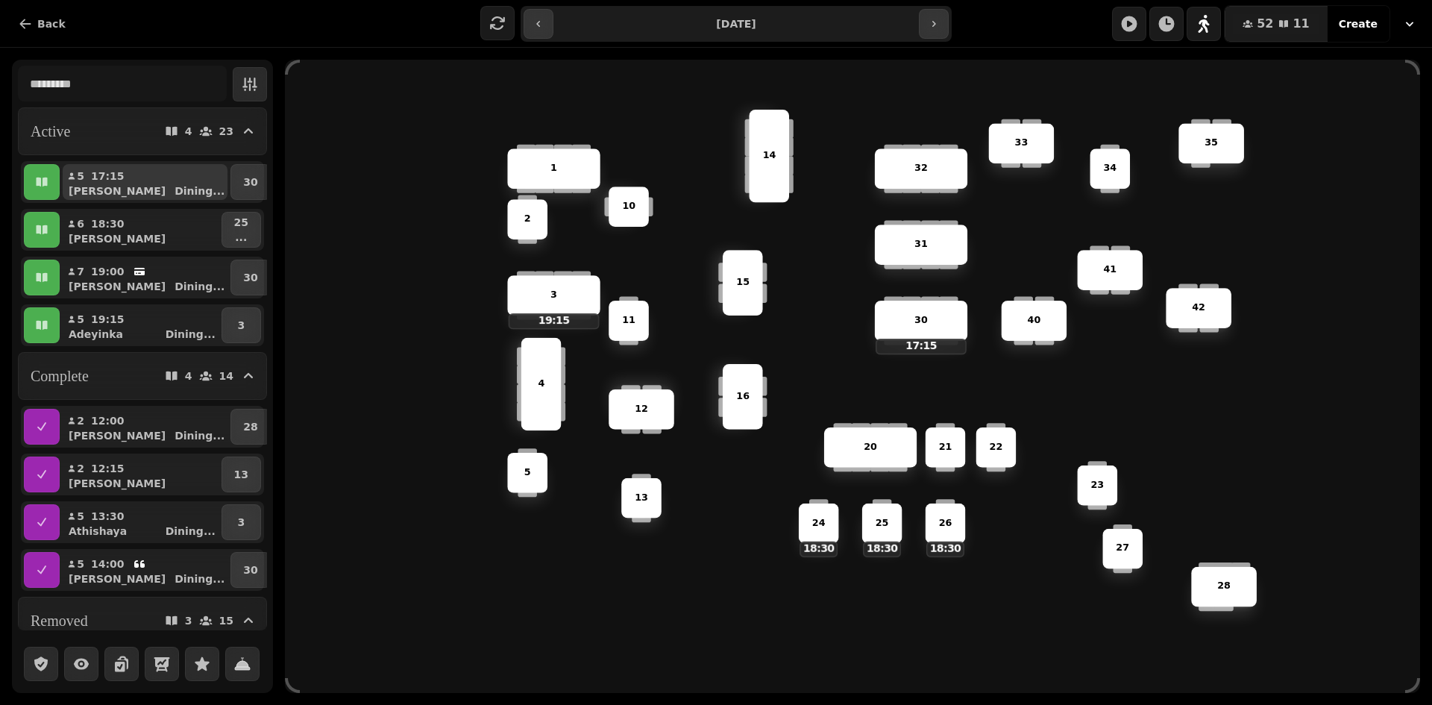
click at [128, 198] on div "[PERSON_NAME] Dining ..." at bounding box center [151, 191] width 153 height 15
select select "**********"
select select "*"
select select "****"
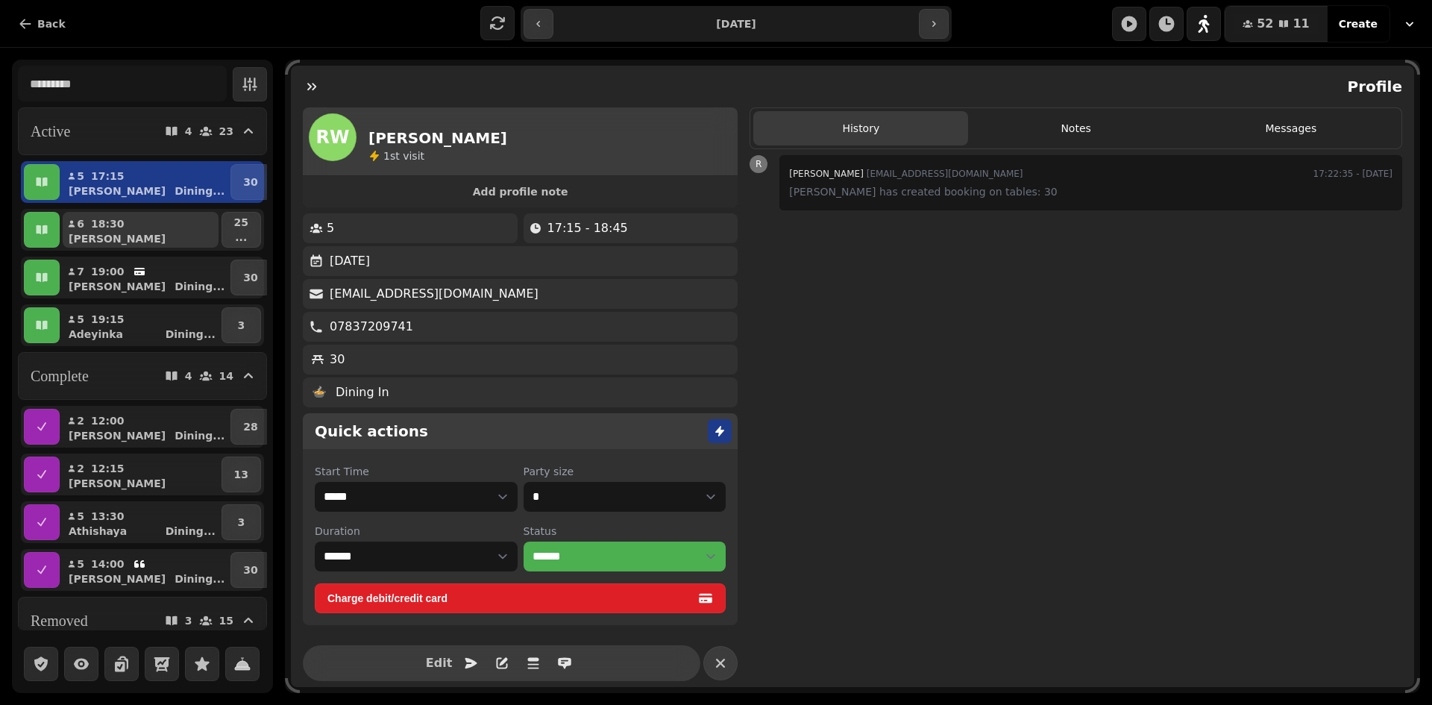
click at [119, 228] on div "18:30" at bounding box center [112, 223] width 43 height 15
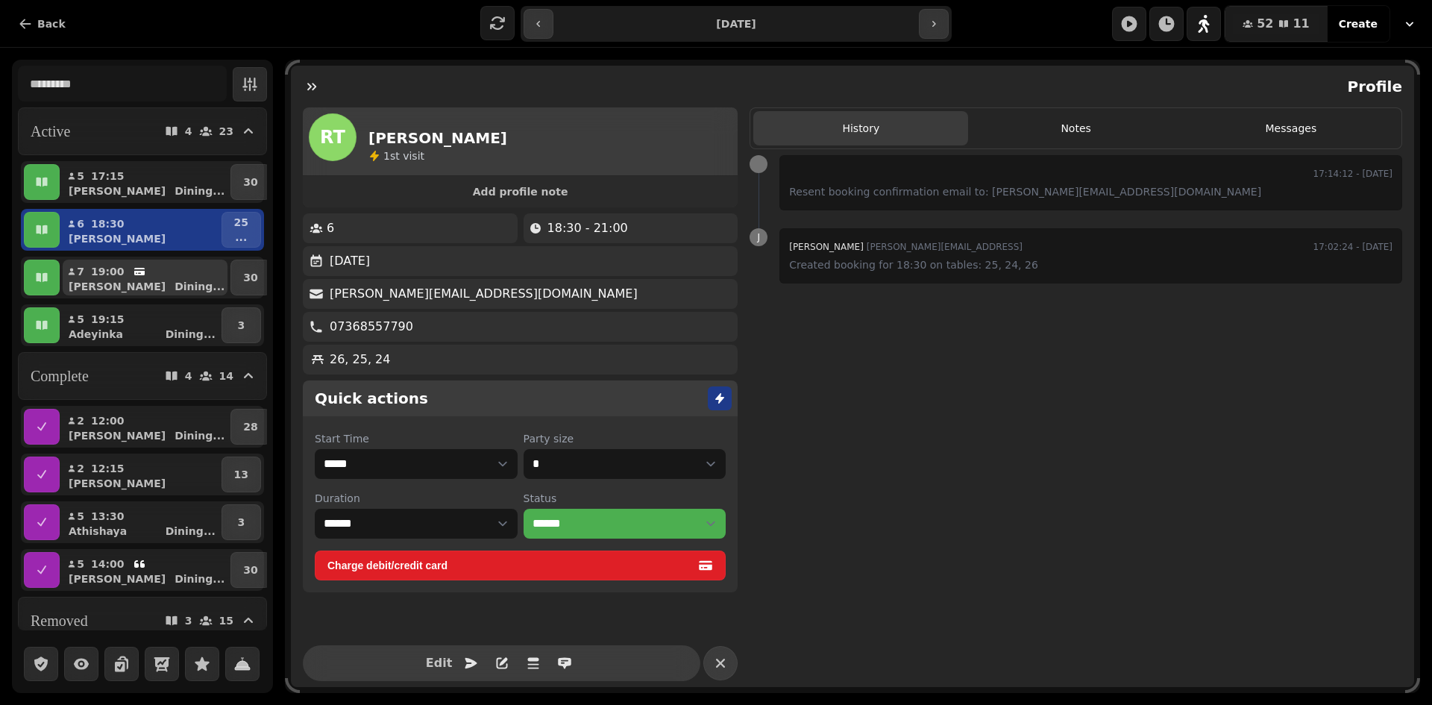
click at [112, 275] on p "19:00" at bounding box center [108, 271] width 34 height 15
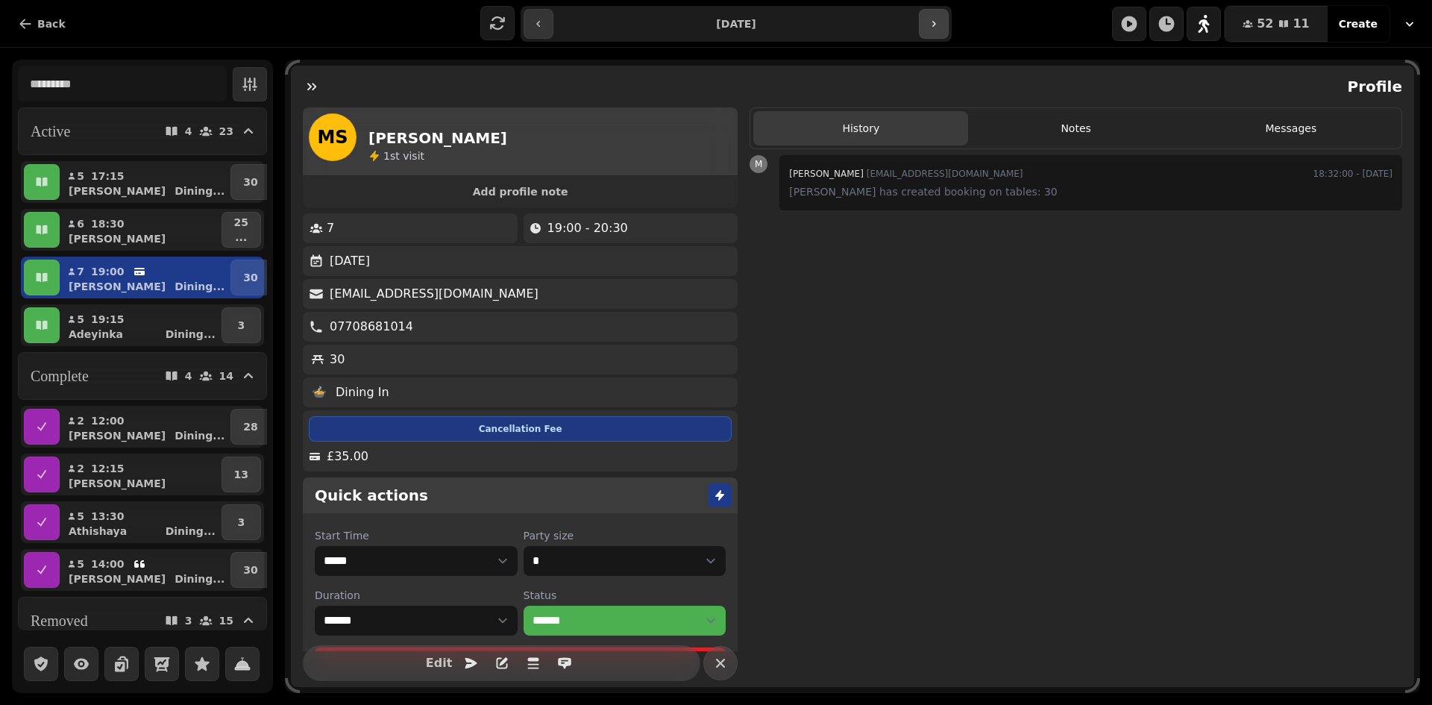
click at [929, 34] on button "button" at bounding box center [934, 24] width 30 height 30
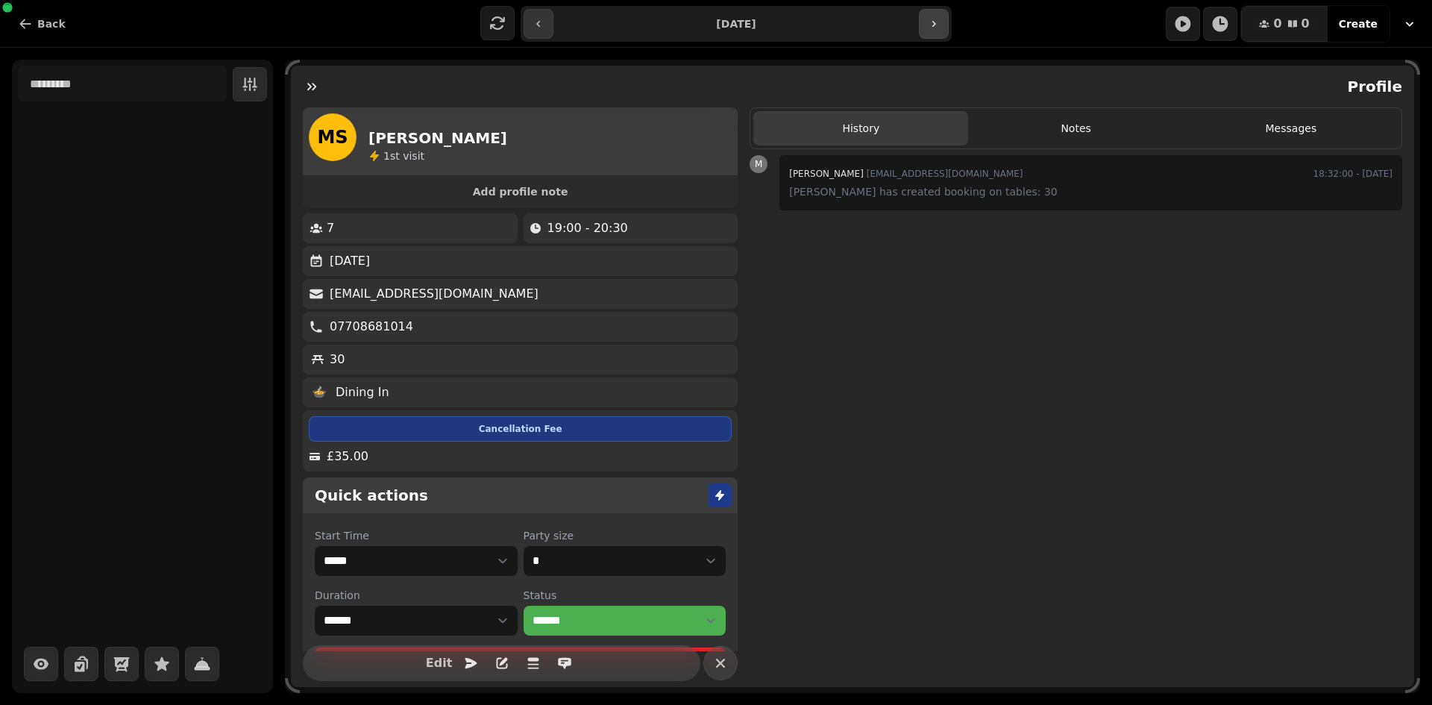
click at [929, 34] on button "button" at bounding box center [934, 24] width 30 height 30
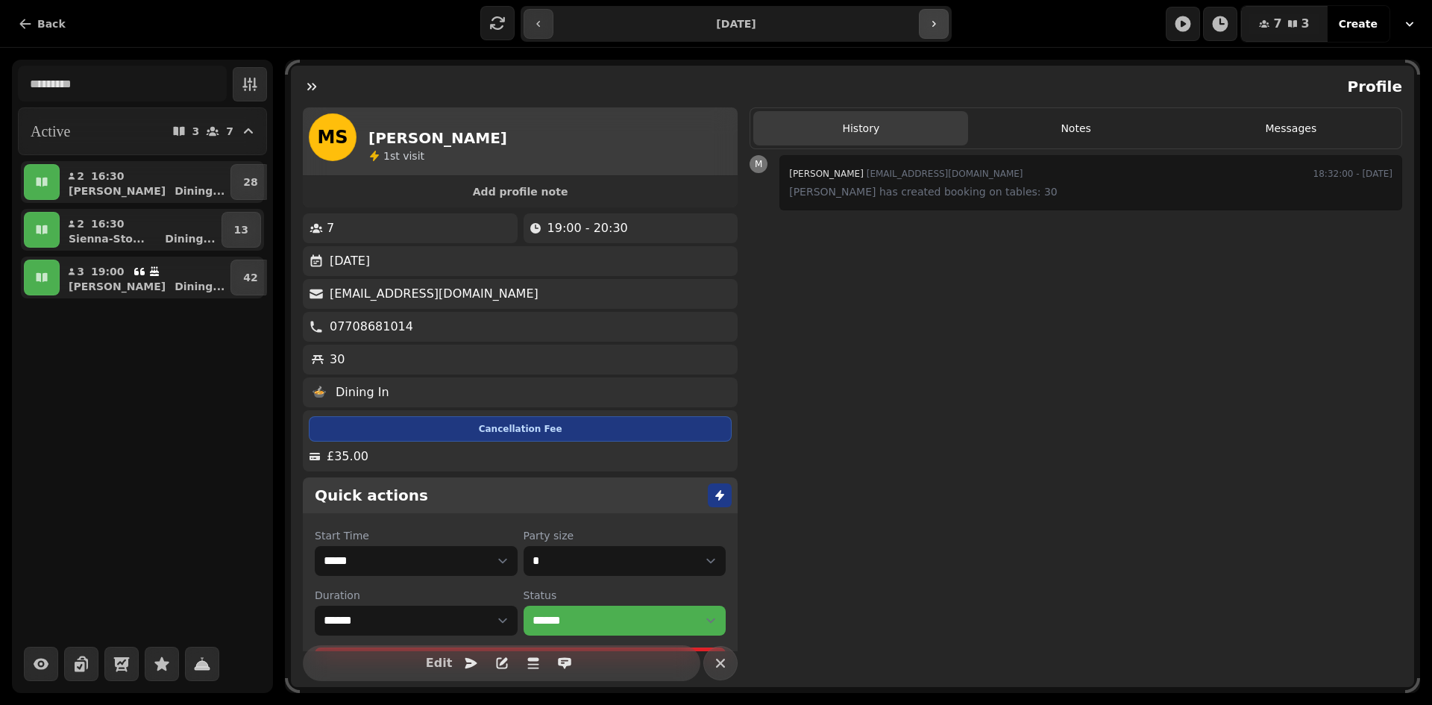
click at [929, 34] on button "button" at bounding box center [934, 24] width 30 height 30
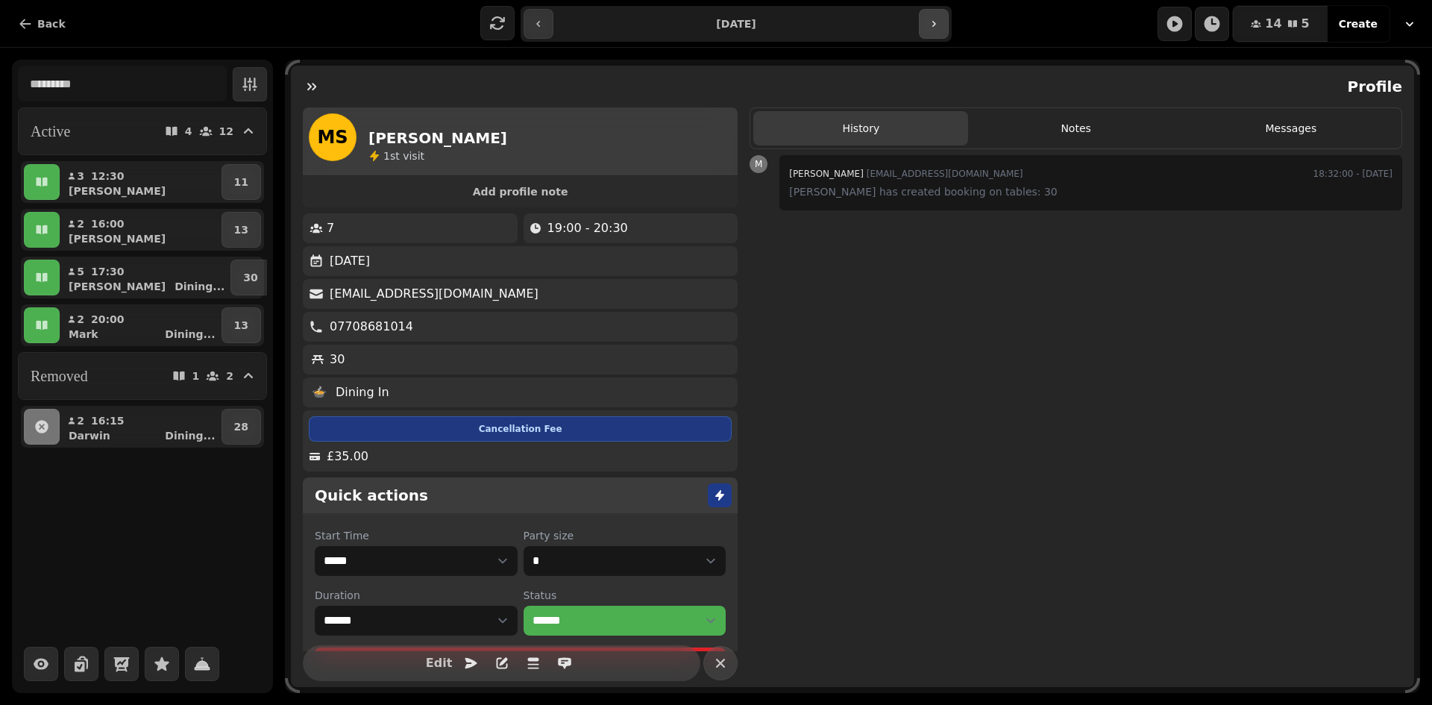
click at [920, 28] on button "button" at bounding box center [934, 24] width 30 height 30
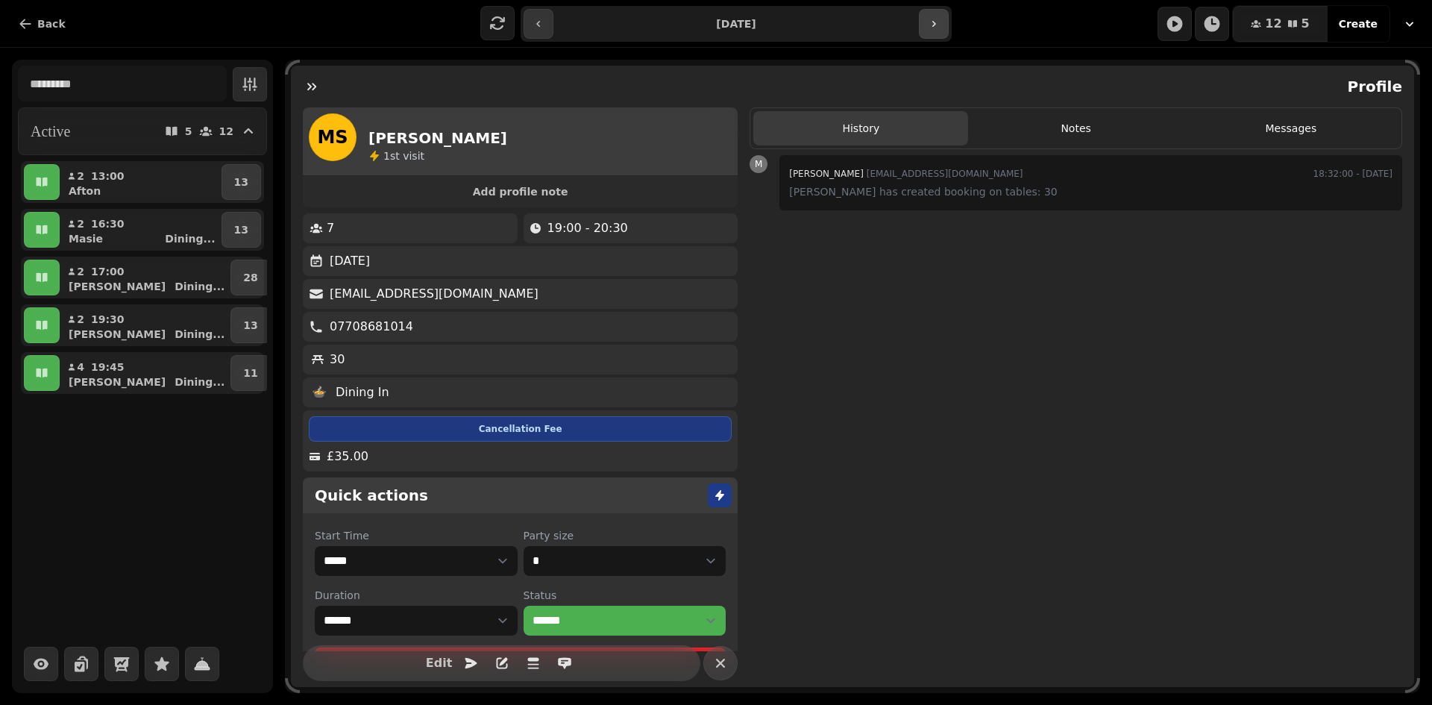
click at [920, 28] on button "button" at bounding box center [934, 24] width 30 height 30
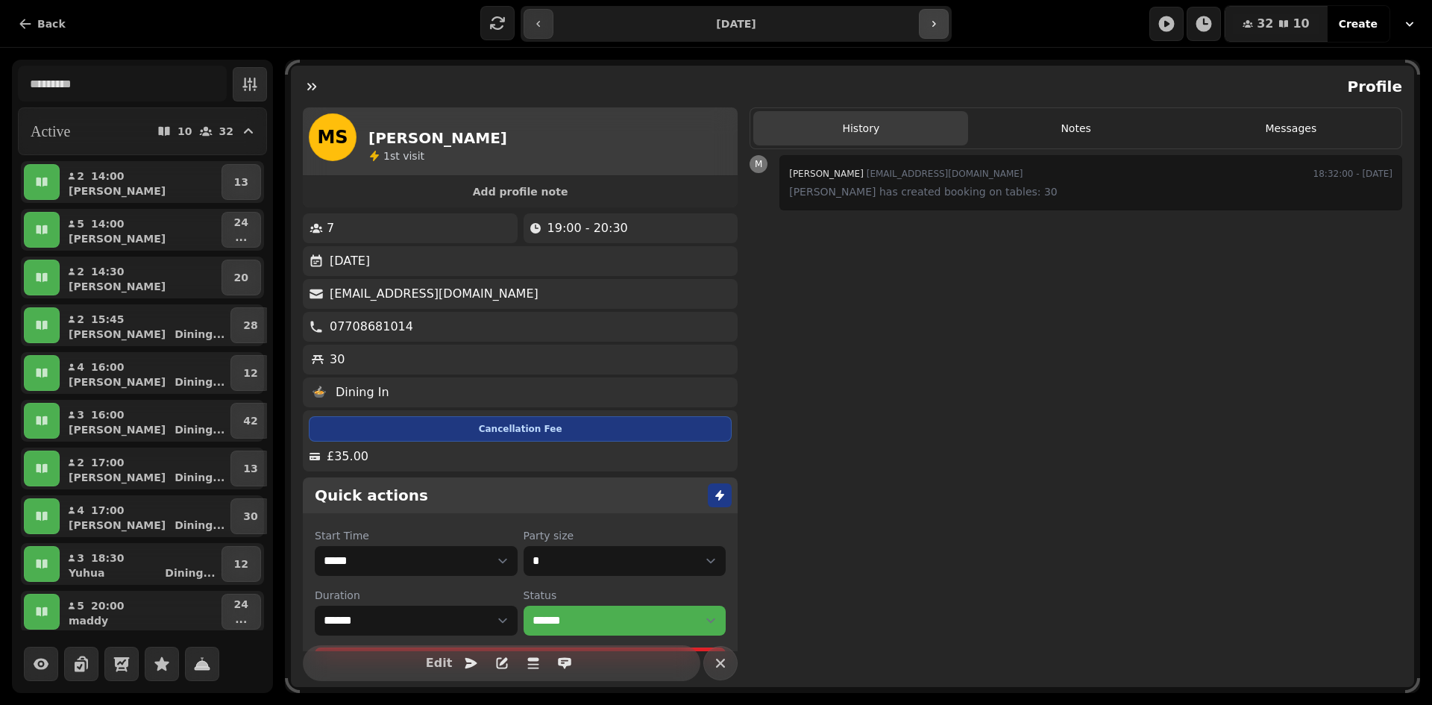
click at [932, 19] on icon "button" at bounding box center [934, 24] width 12 height 12
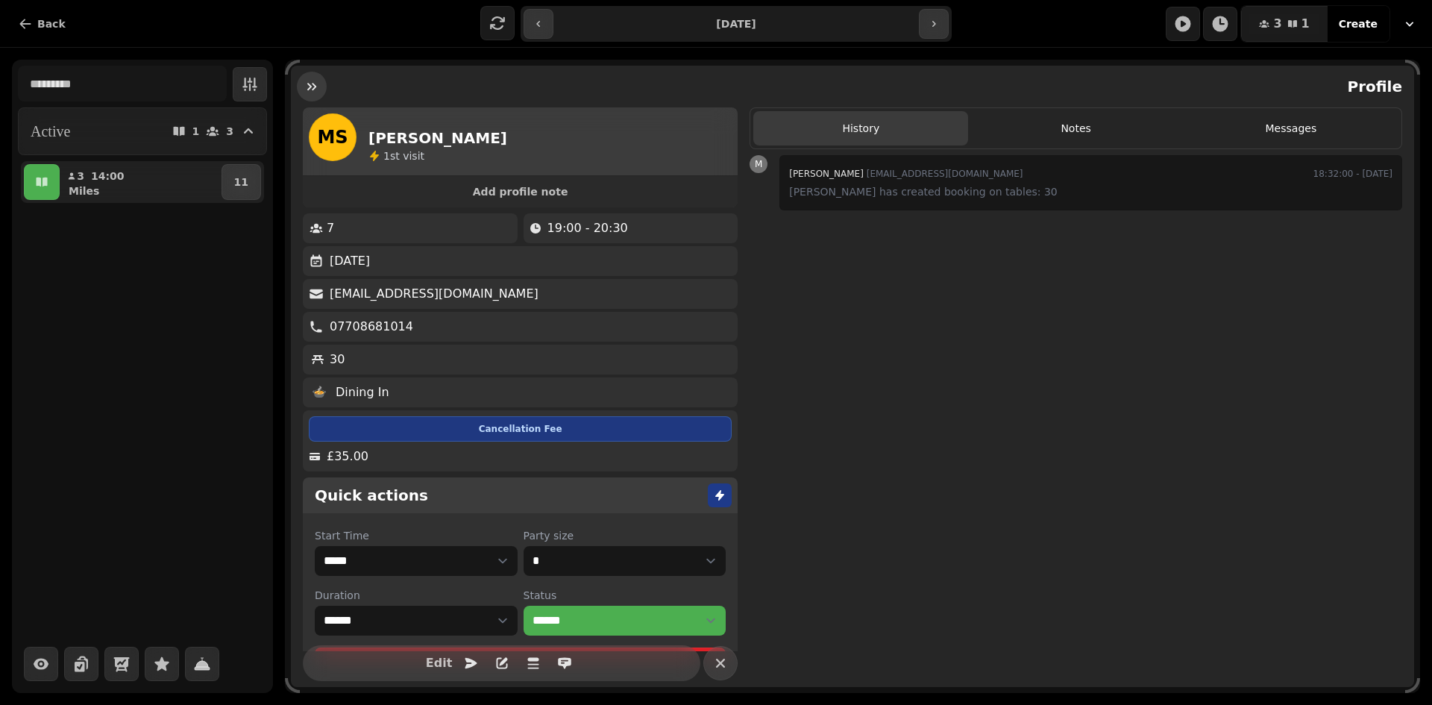
click at [317, 90] on icon "button" at bounding box center [311, 86] width 15 height 15
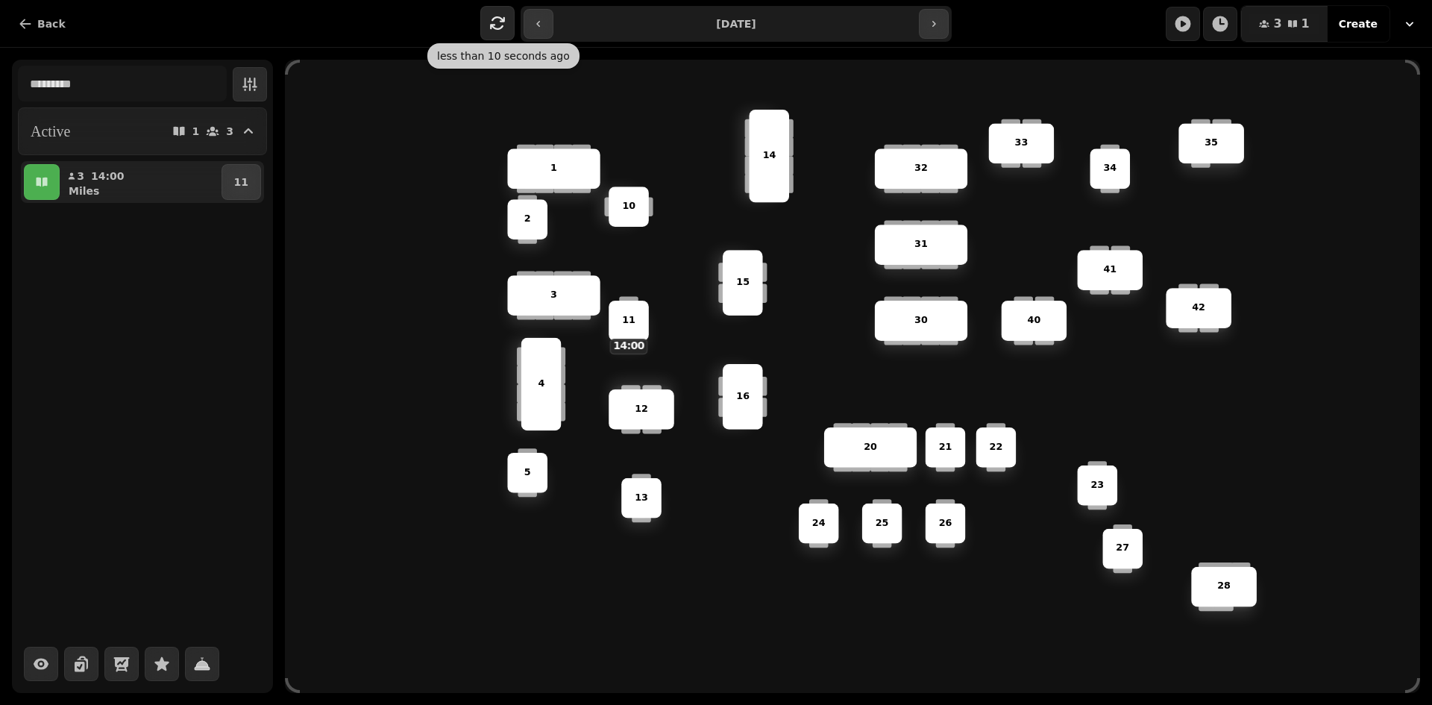
click at [507, 28] on button "button" at bounding box center [497, 23] width 34 height 34
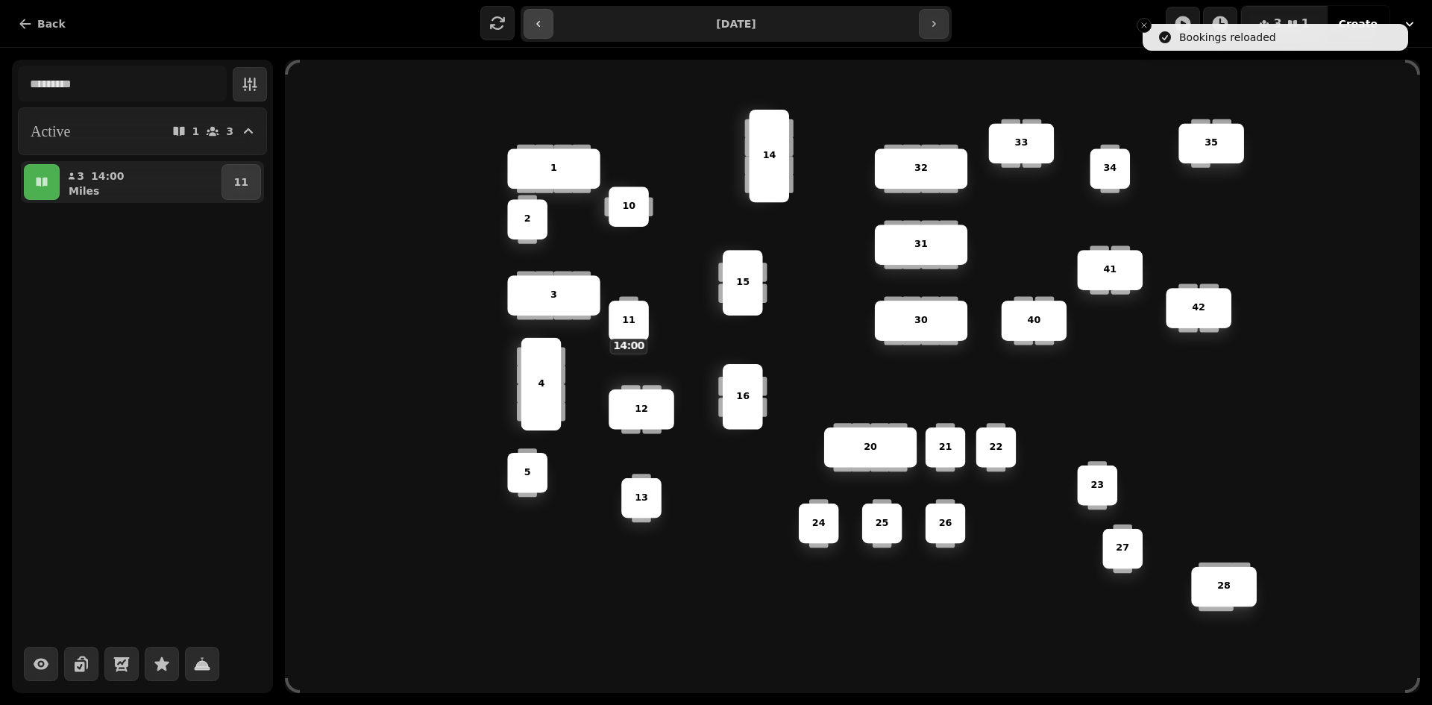
click at [548, 28] on button "button" at bounding box center [539, 24] width 30 height 30
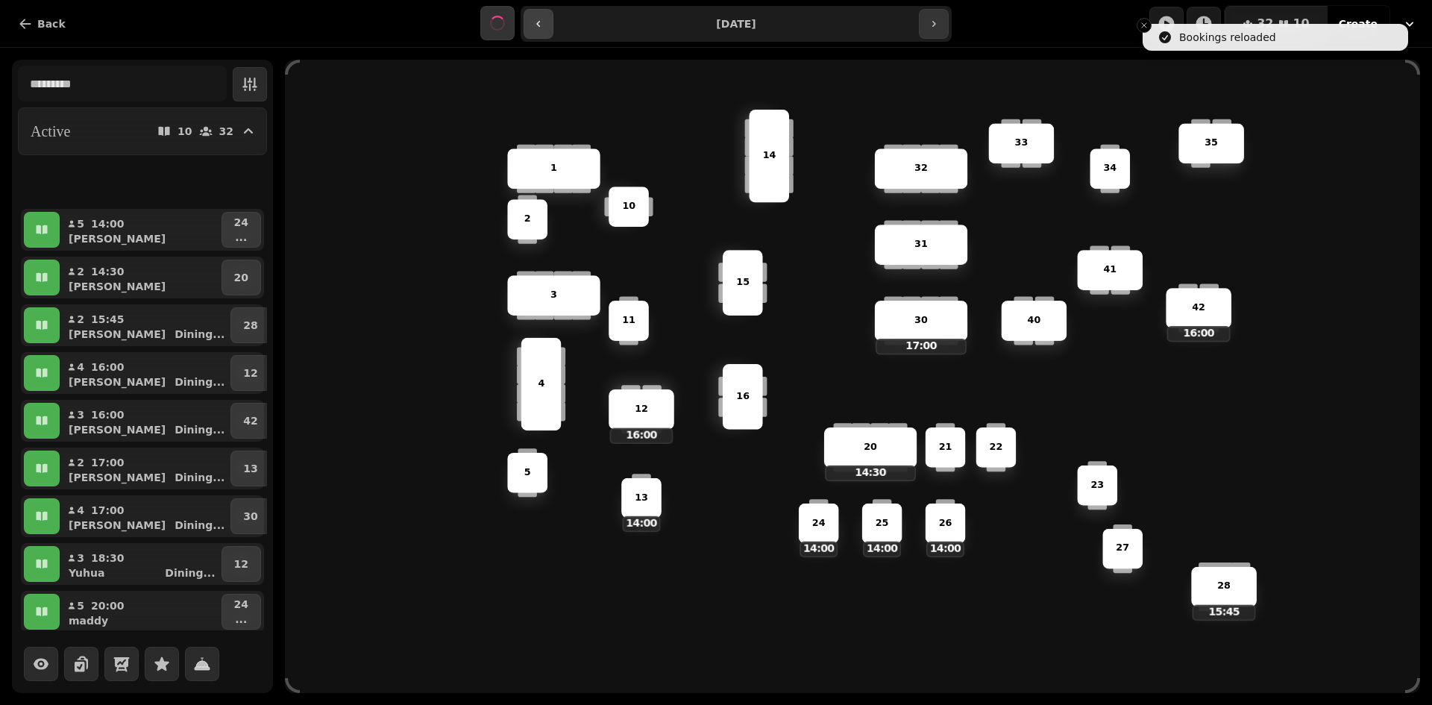
click at [548, 28] on button "button" at bounding box center [539, 24] width 30 height 30
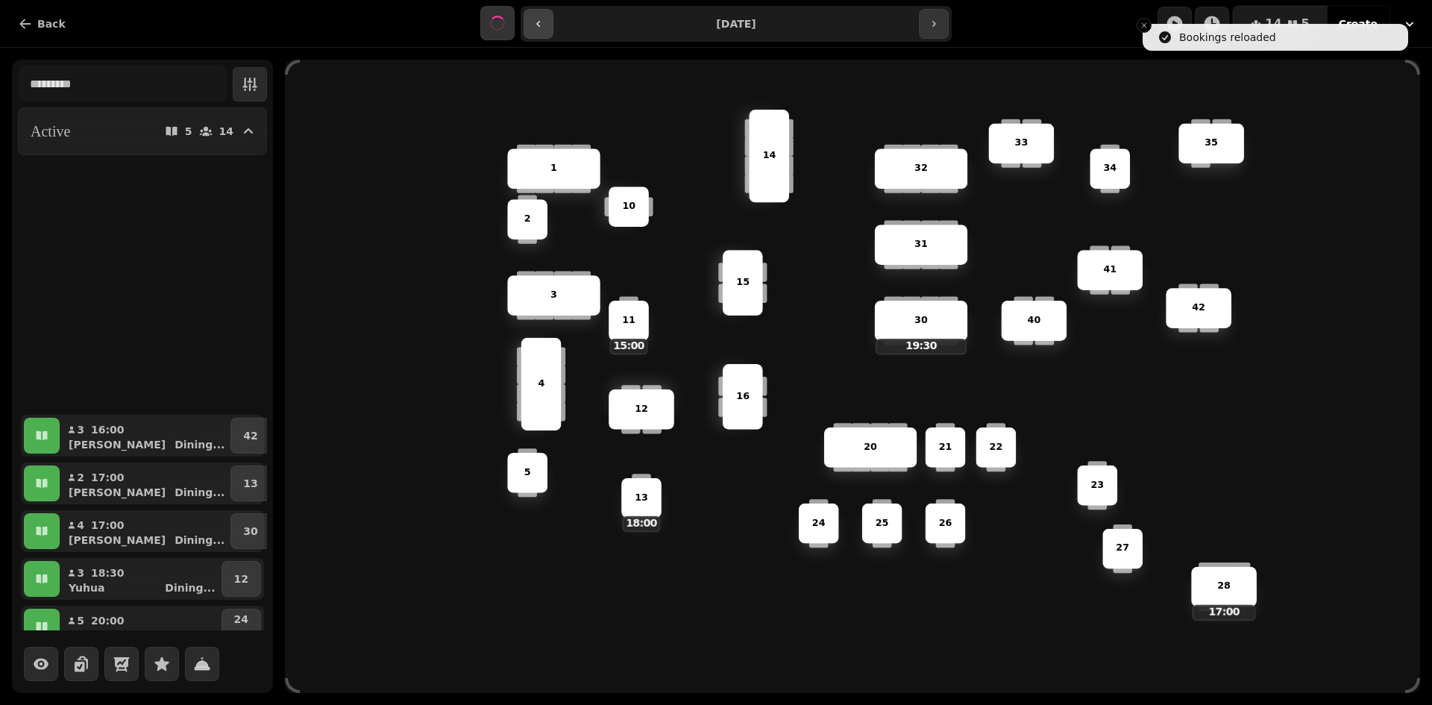
click at [548, 28] on button "button" at bounding box center [539, 24] width 30 height 30
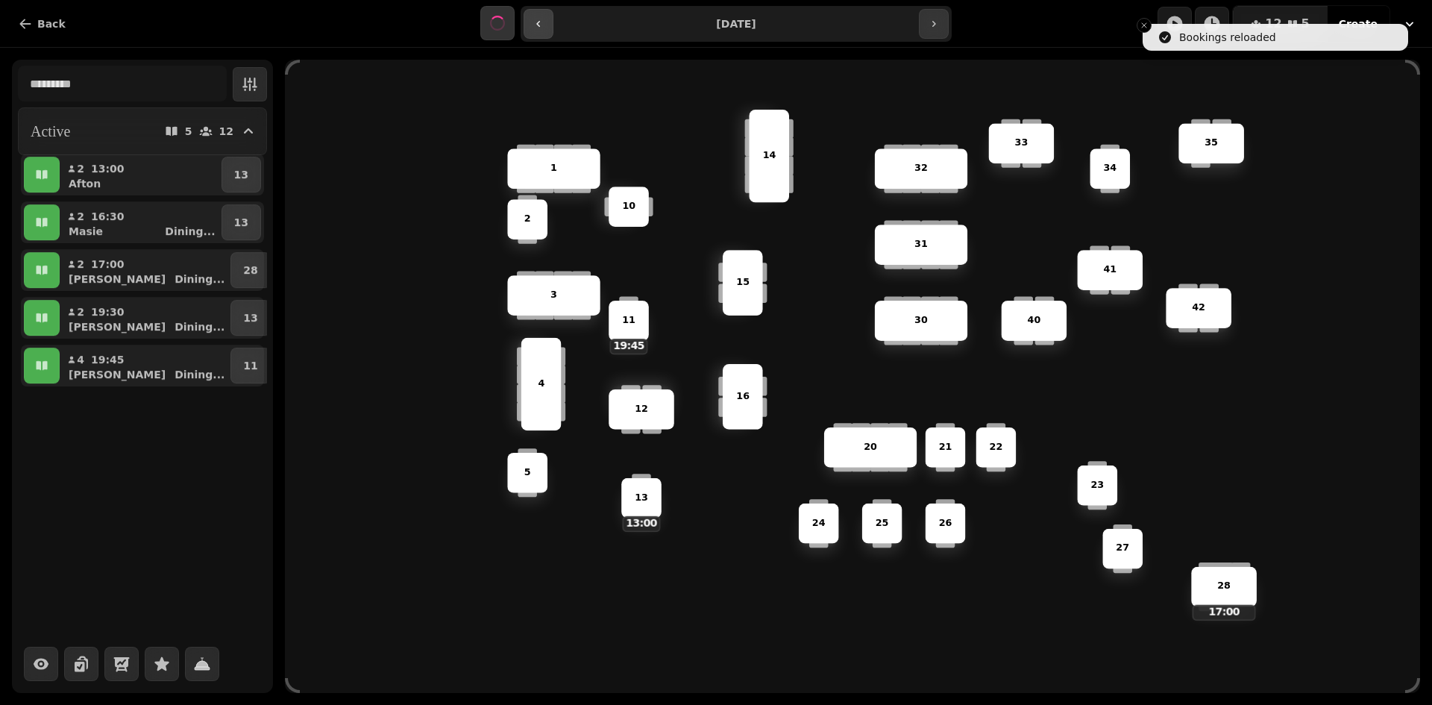
click at [548, 28] on button "button" at bounding box center [539, 24] width 30 height 30
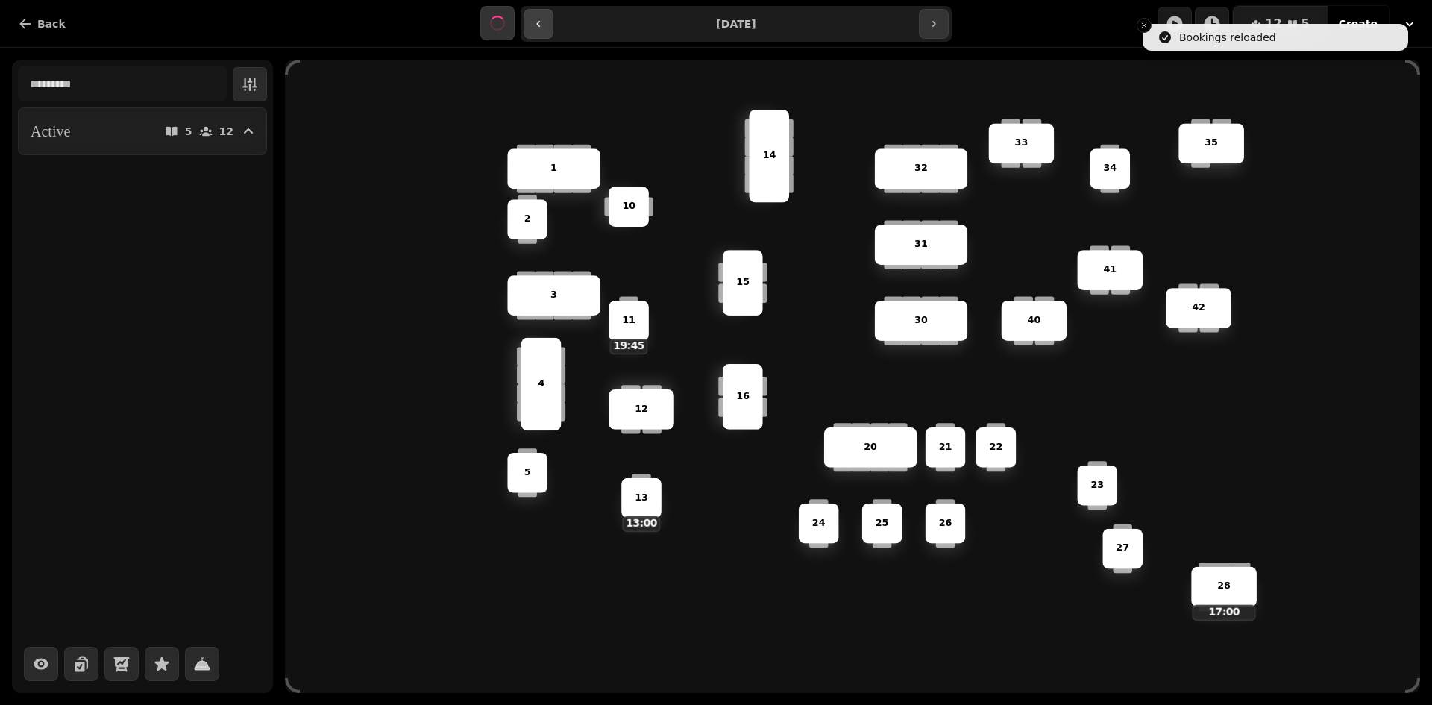
click at [548, 28] on button "button" at bounding box center [539, 24] width 30 height 30
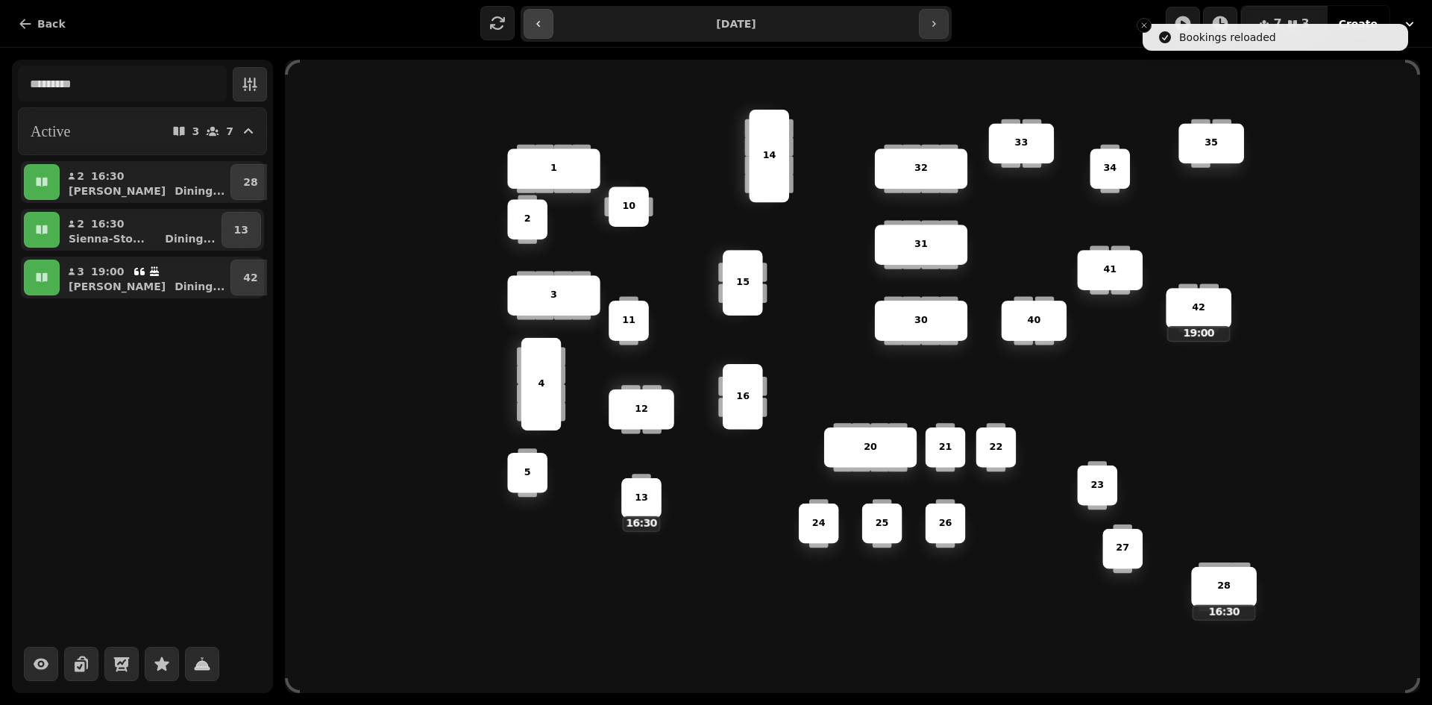
click at [548, 28] on button "button" at bounding box center [539, 24] width 30 height 30
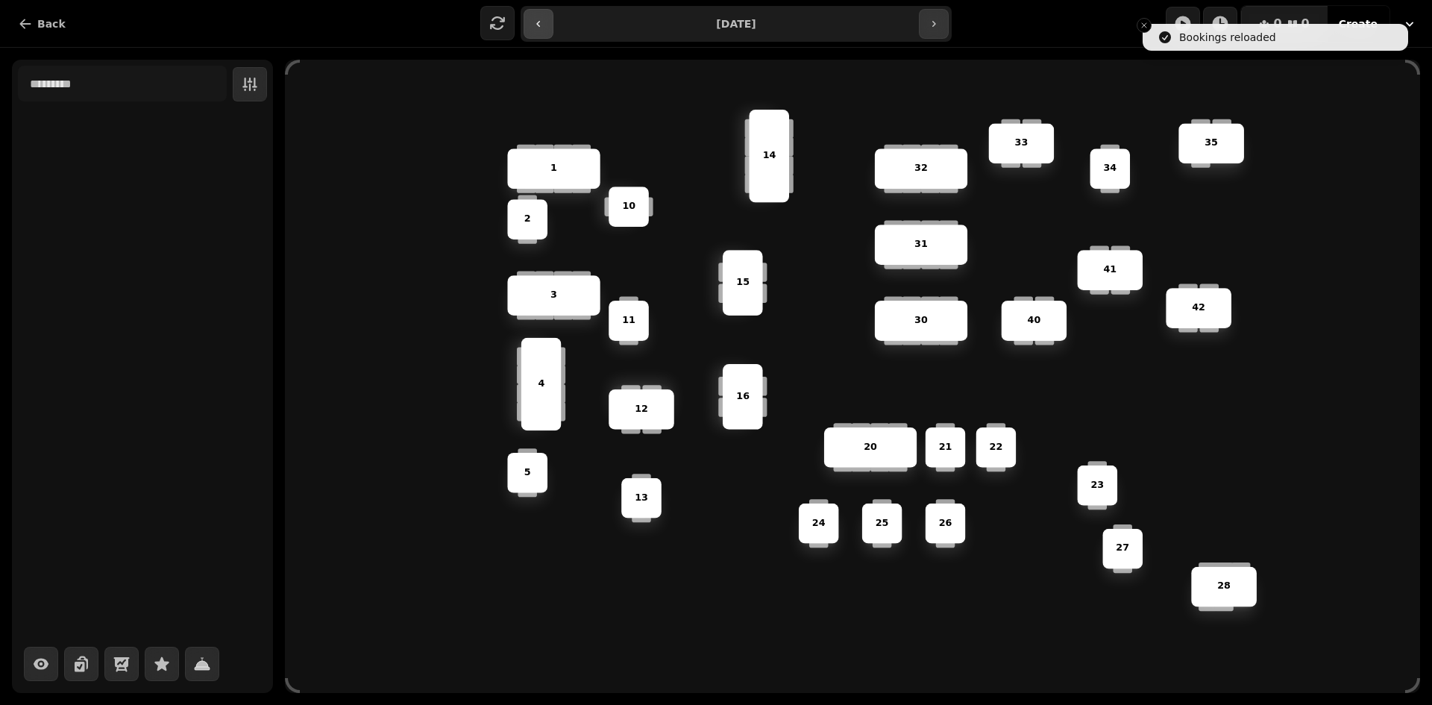
click at [548, 28] on button "button" at bounding box center [539, 24] width 30 height 30
type input "**********"
